Goal: Information Seeking & Learning: Learn about a topic

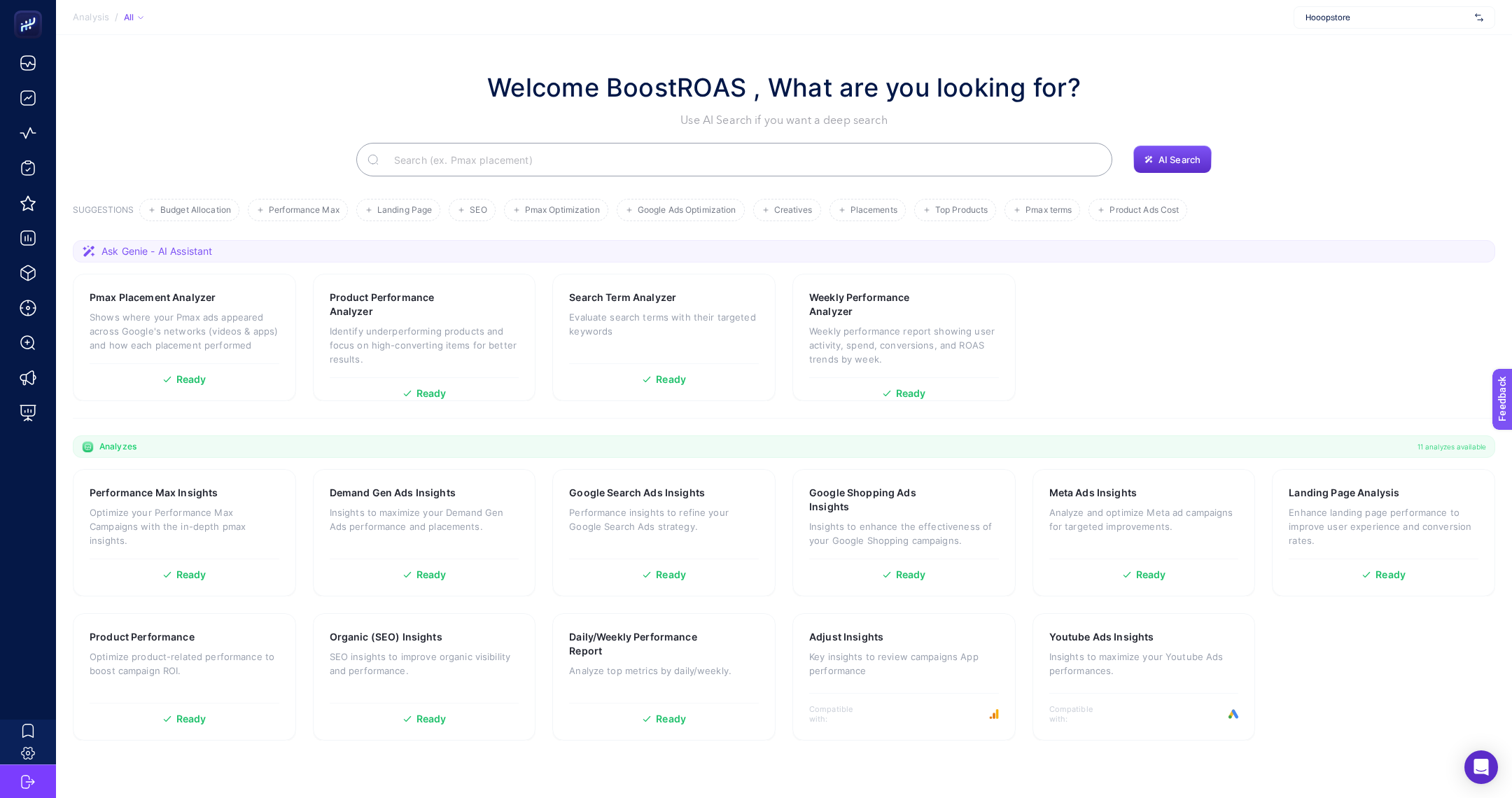
click at [1348, 24] on div "Hooopstore" at bounding box center [1395, 17] width 202 height 22
type input "clin"
click at [1335, 72] on span "[DOMAIN_NAME]" at bounding box center [1338, 68] width 65 height 11
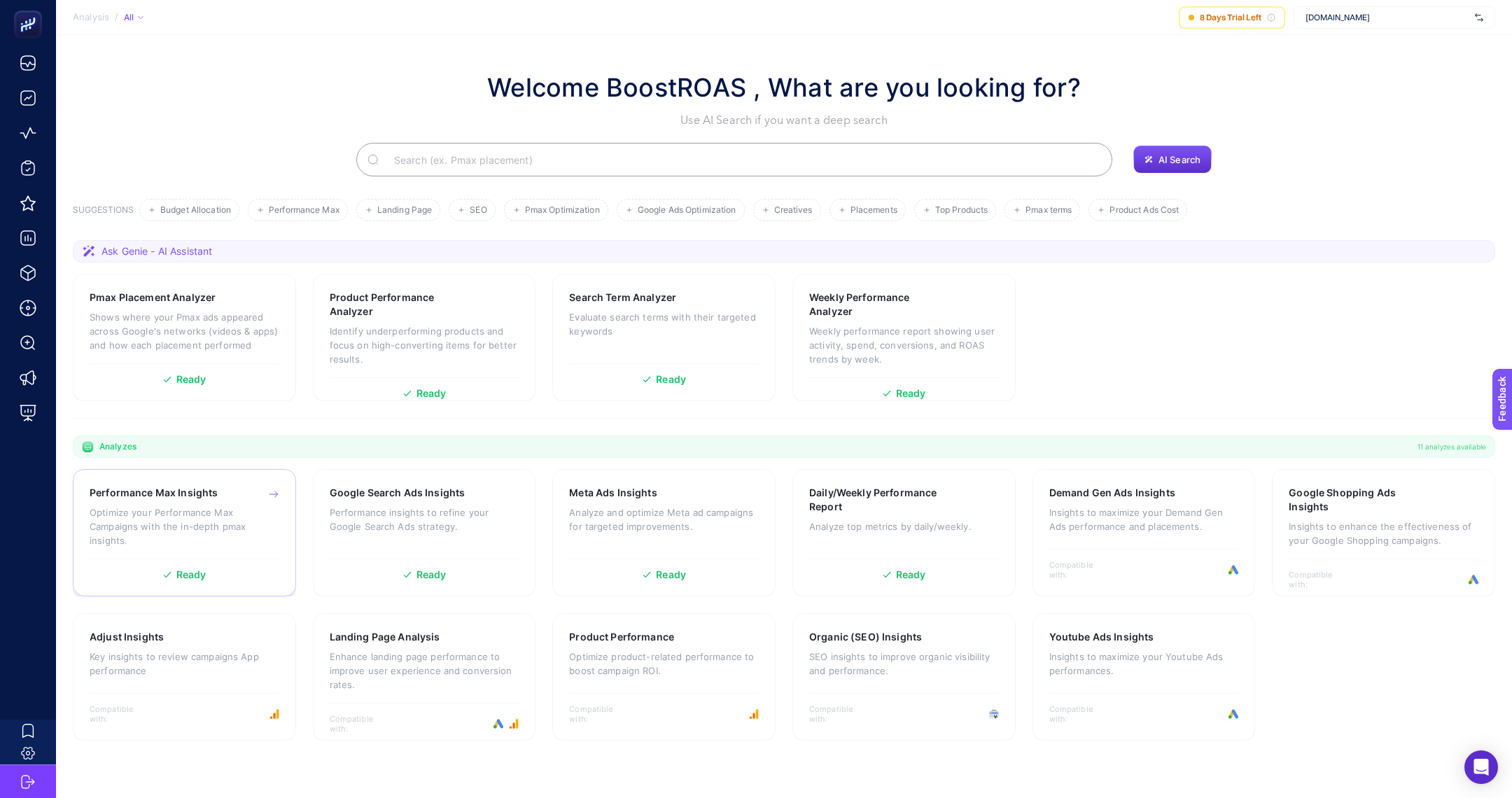
click at [166, 518] on p "Optimize your Performance Max Campaigns with the in-depth pmax insights." at bounding box center [185, 526] width 190 height 42
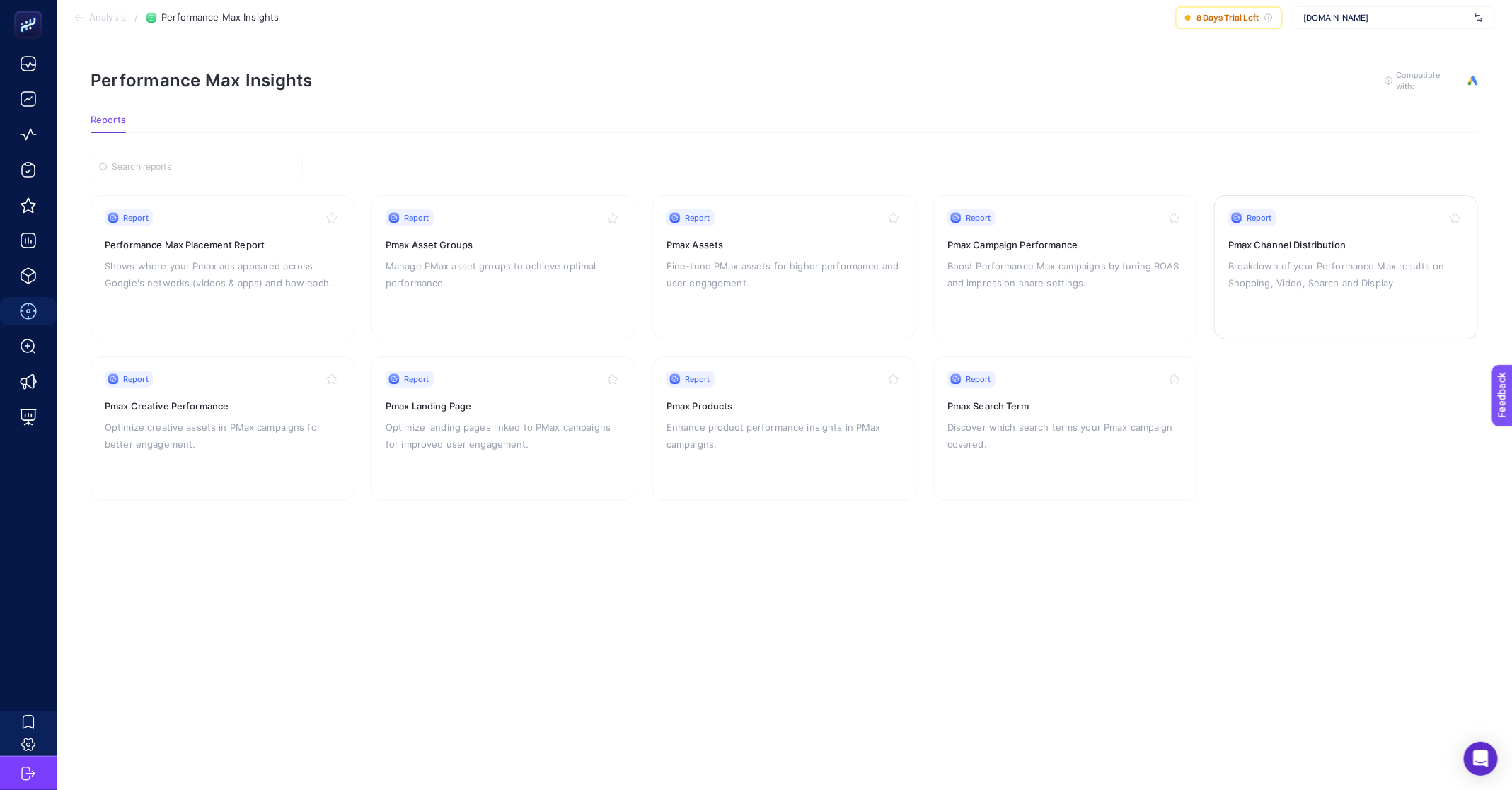
click at [1314, 267] on p "Breakdown of your Performance Max results on Shopping, Video, Search and Display" at bounding box center [1346, 273] width 235 height 34
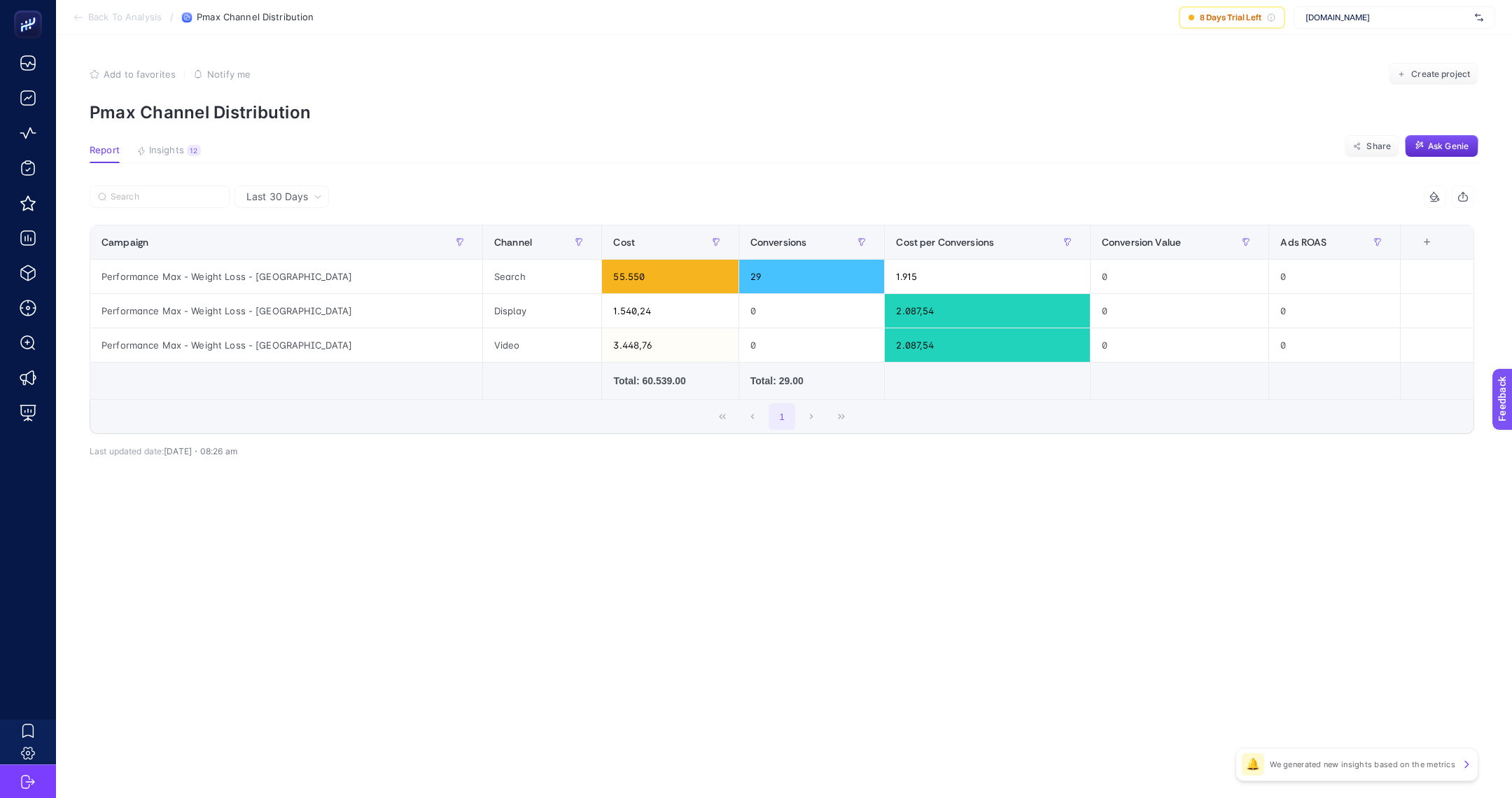
click at [270, 199] on span "Last 30 Days" at bounding box center [277, 197] width 61 height 14
click at [421, 594] on article "Add to favorites false Notify me Create project Pmax Channel Distribution Repor…" at bounding box center [784, 417] width 1456 height 763
click at [613, 248] on div "Cost" at bounding box center [670, 242] width 114 height 22
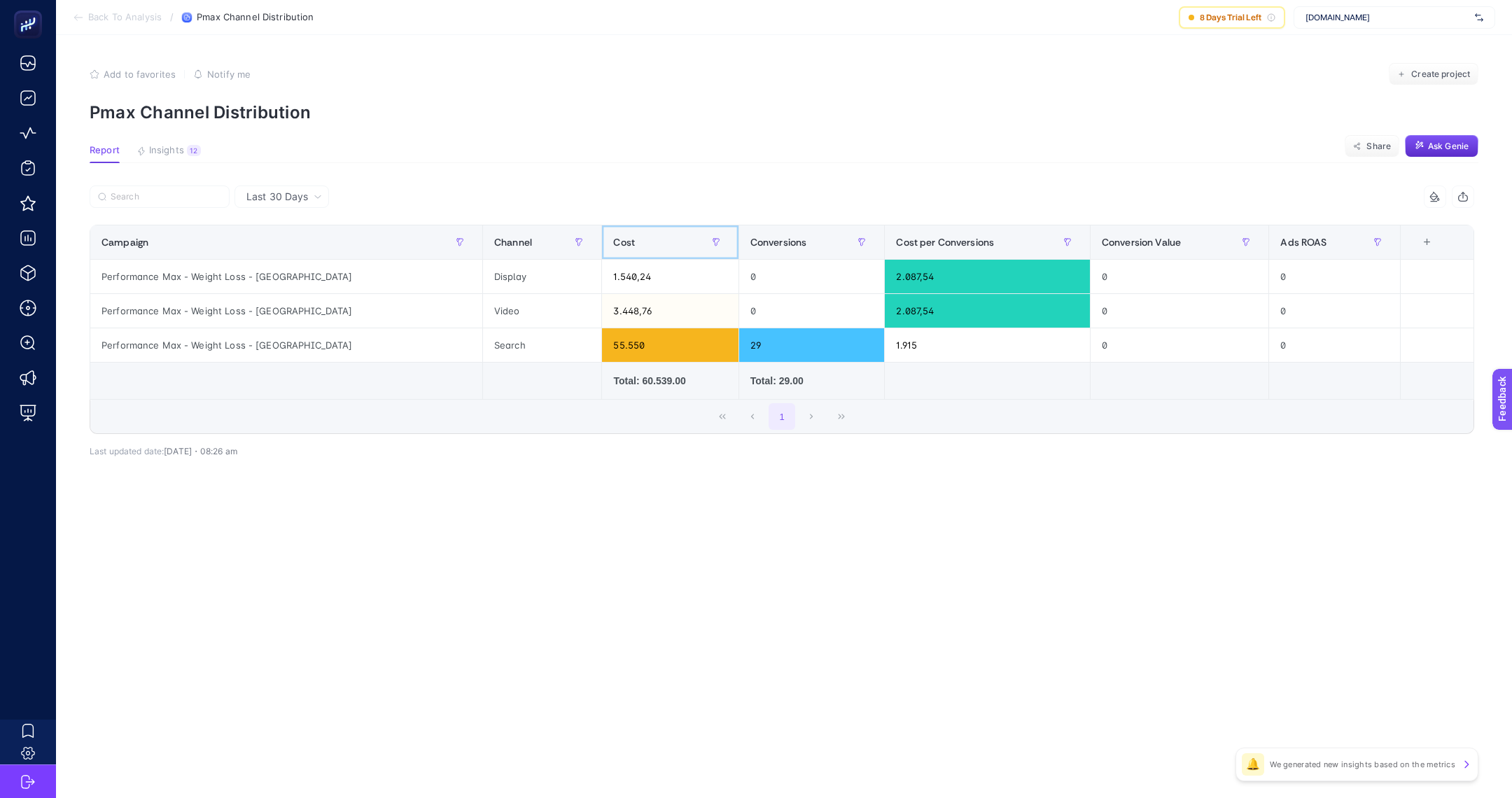
click at [613, 248] on div "Cost" at bounding box center [670, 242] width 114 height 22
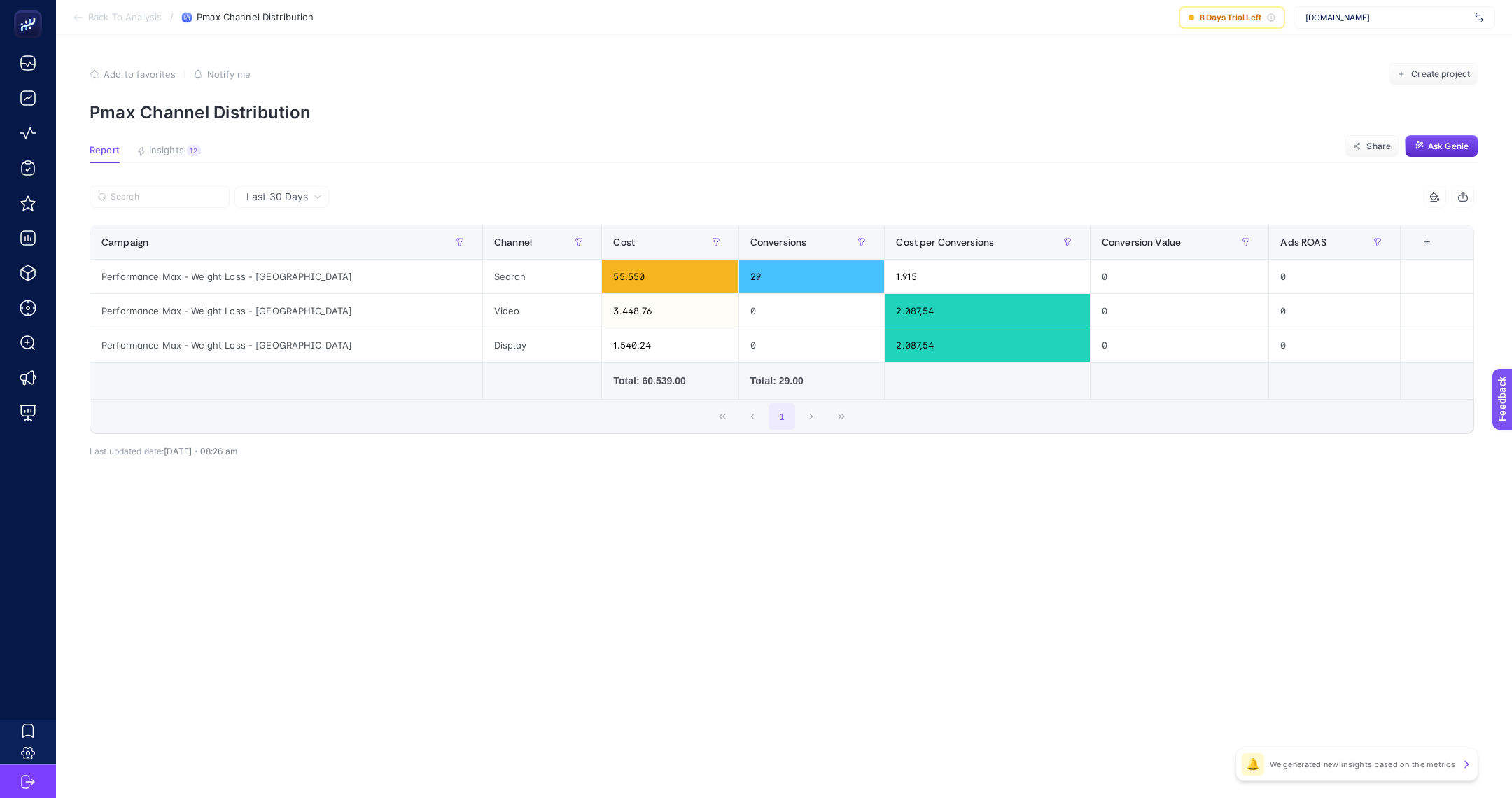
click at [135, 22] on span "Back To Analysis" at bounding box center [124, 17] width 73 height 11
